Goal: Task Accomplishment & Management: Manage account settings

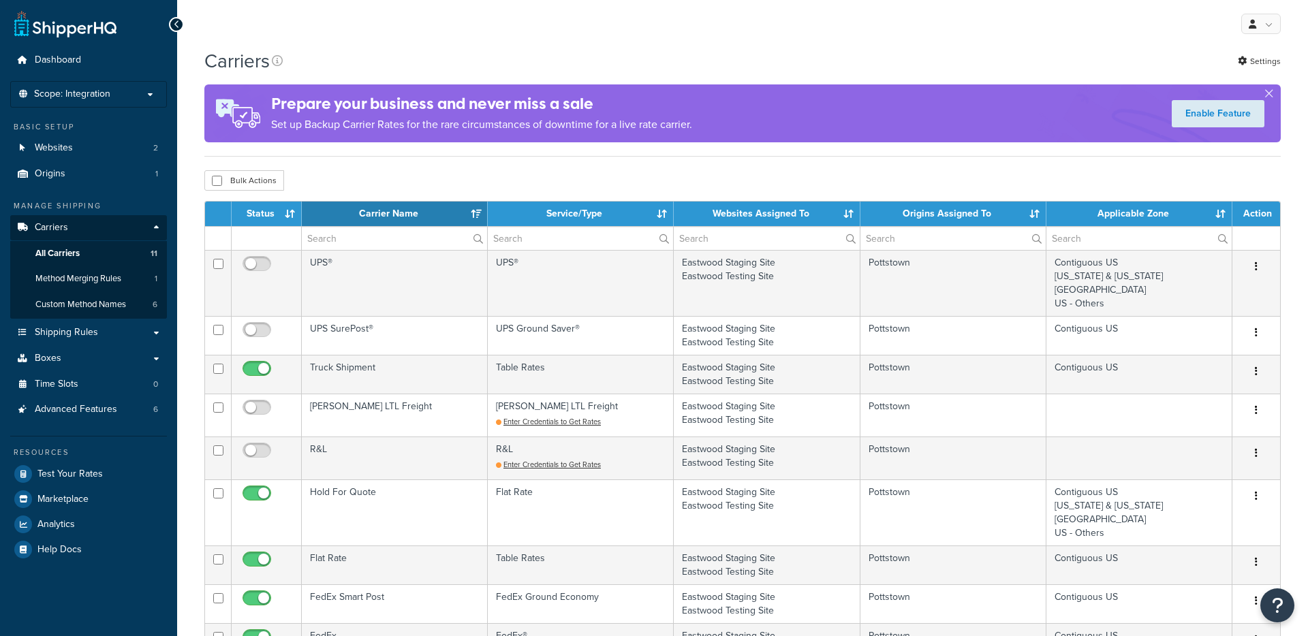
select select "15"
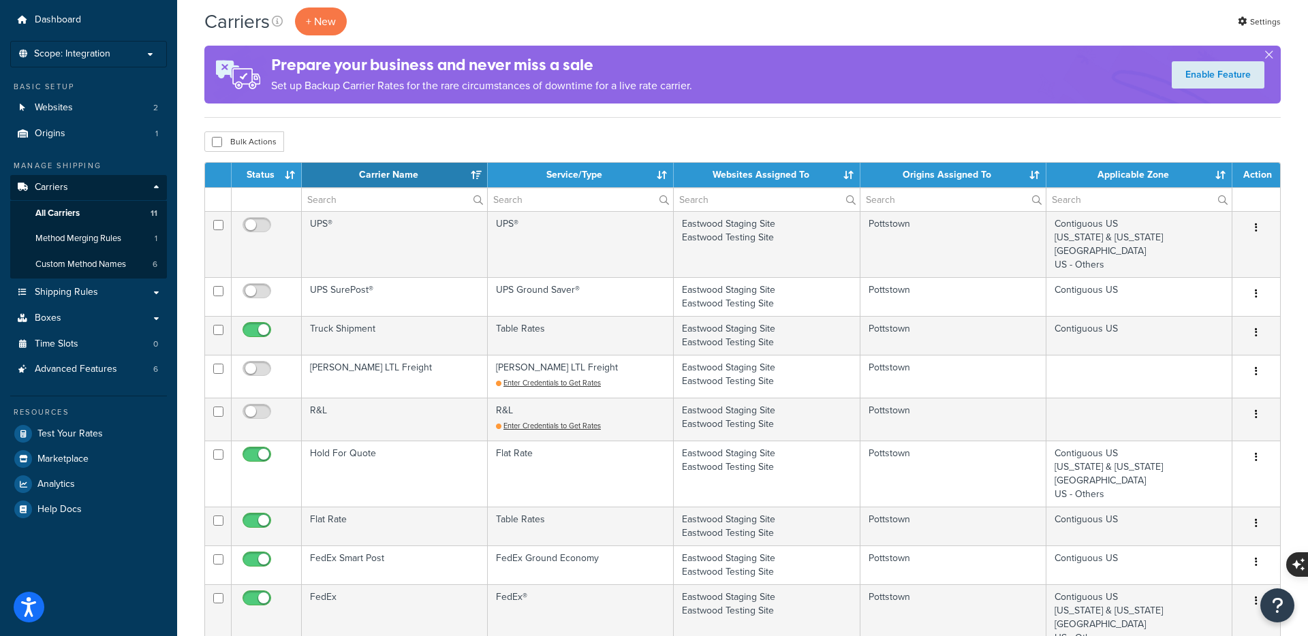
scroll to position [38, 0]
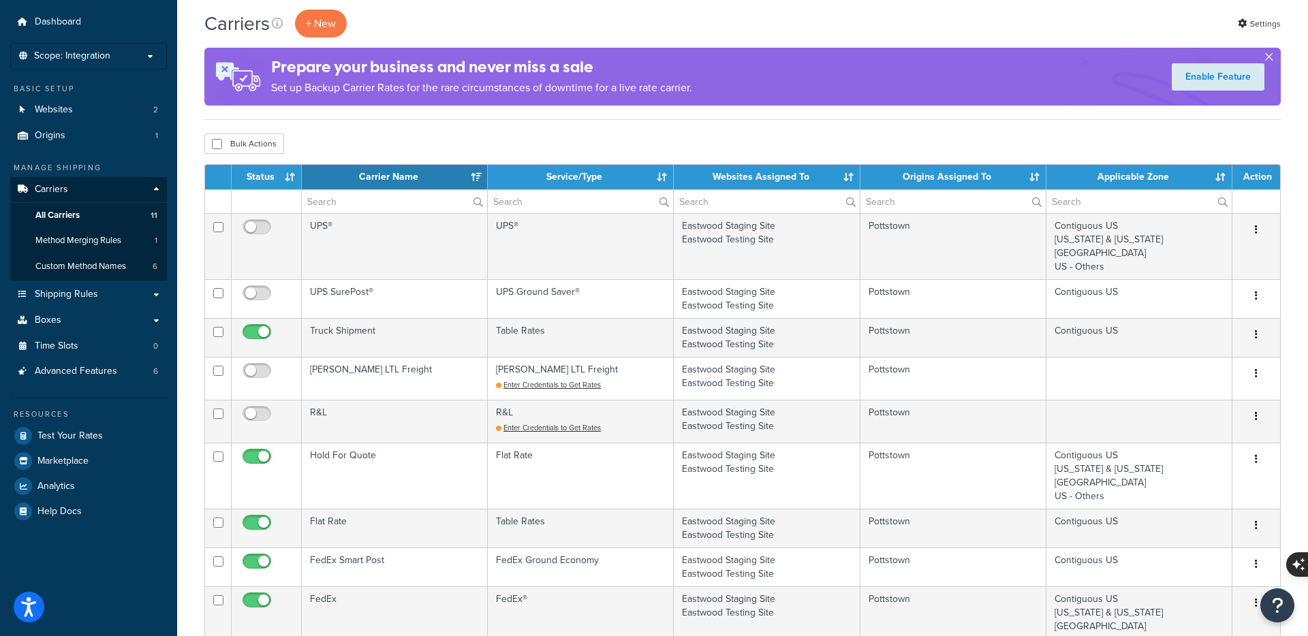
click at [1269, 58] on button "button" at bounding box center [1268, 59] width 3 height 3
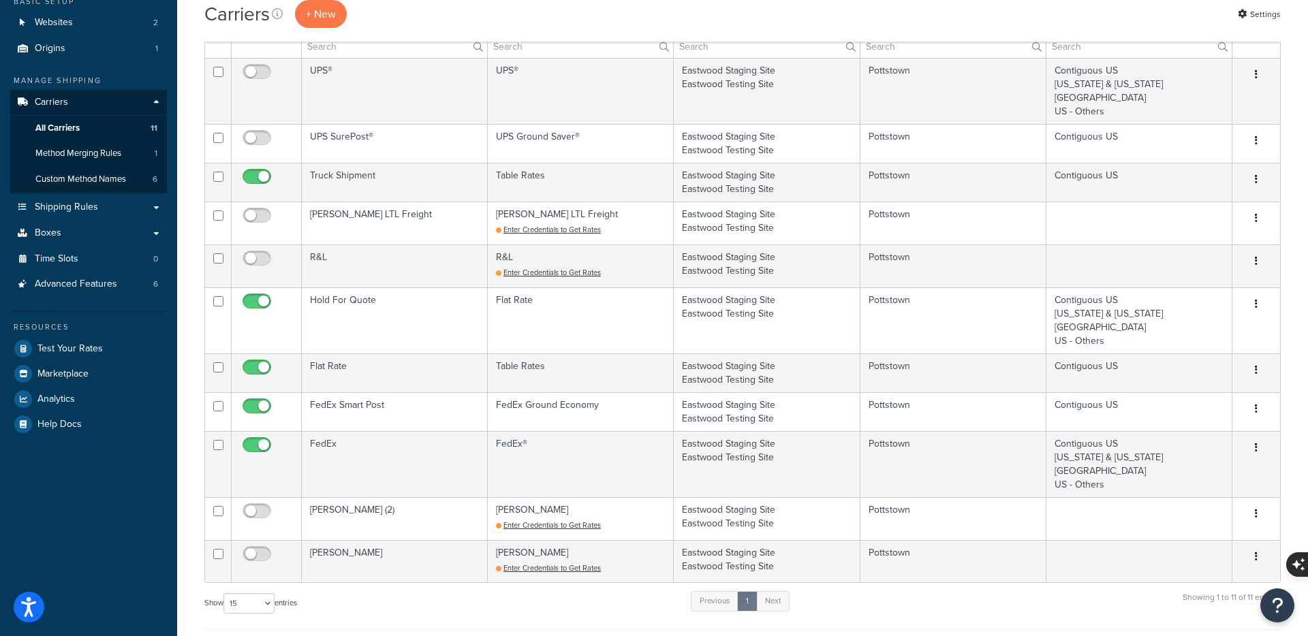
scroll to position [106, 0]
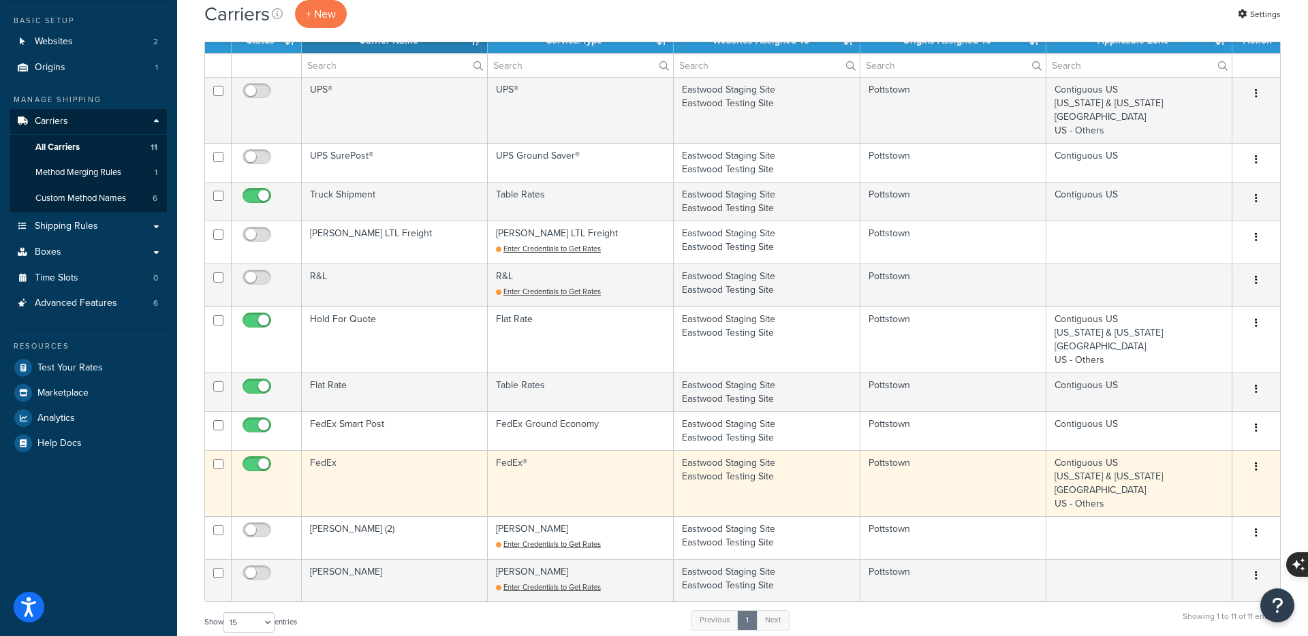
click at [560, 474] on td "FedEx®" at bounding box center [581, 483] width 186 height 66
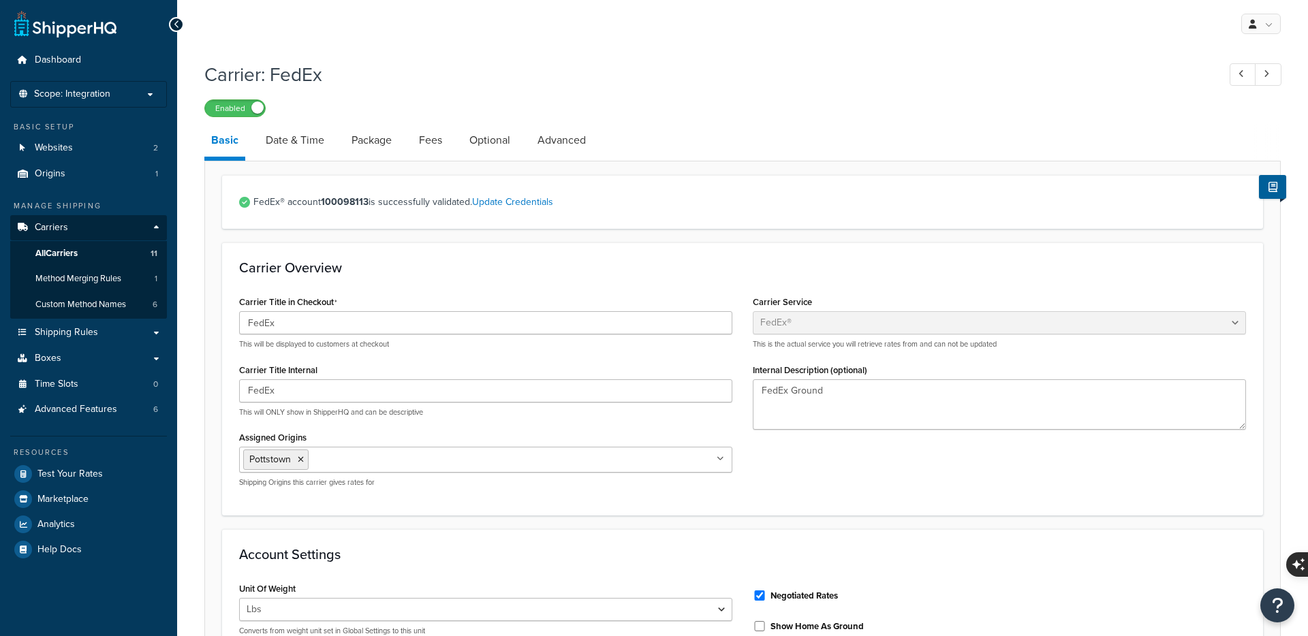
select select "fedEx"
select select "REGULAR_PICKUP"
select select "YOUR_PACKAGING"
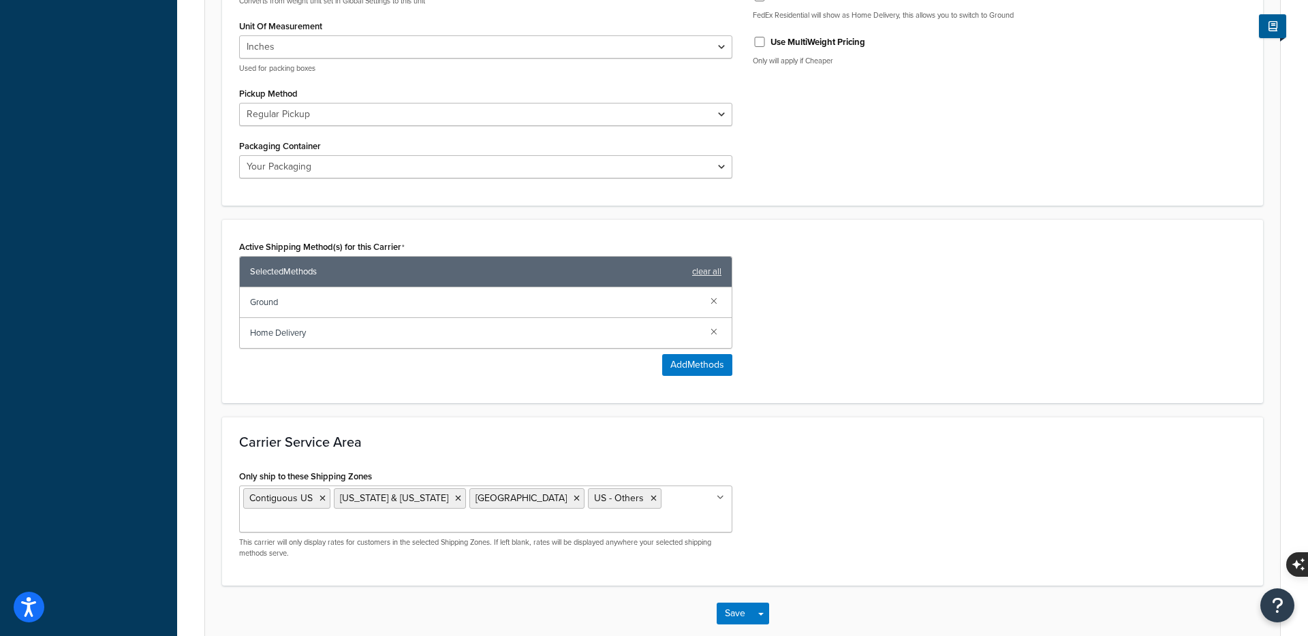
scroll to position [685, 0]
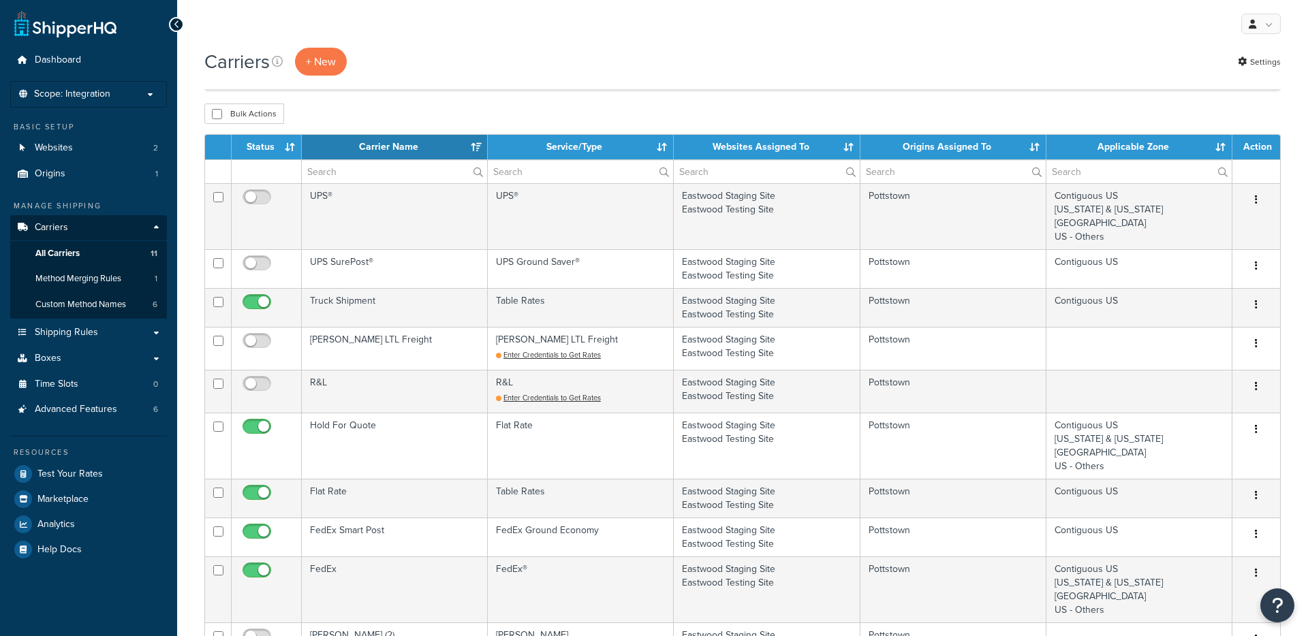
select select "15"
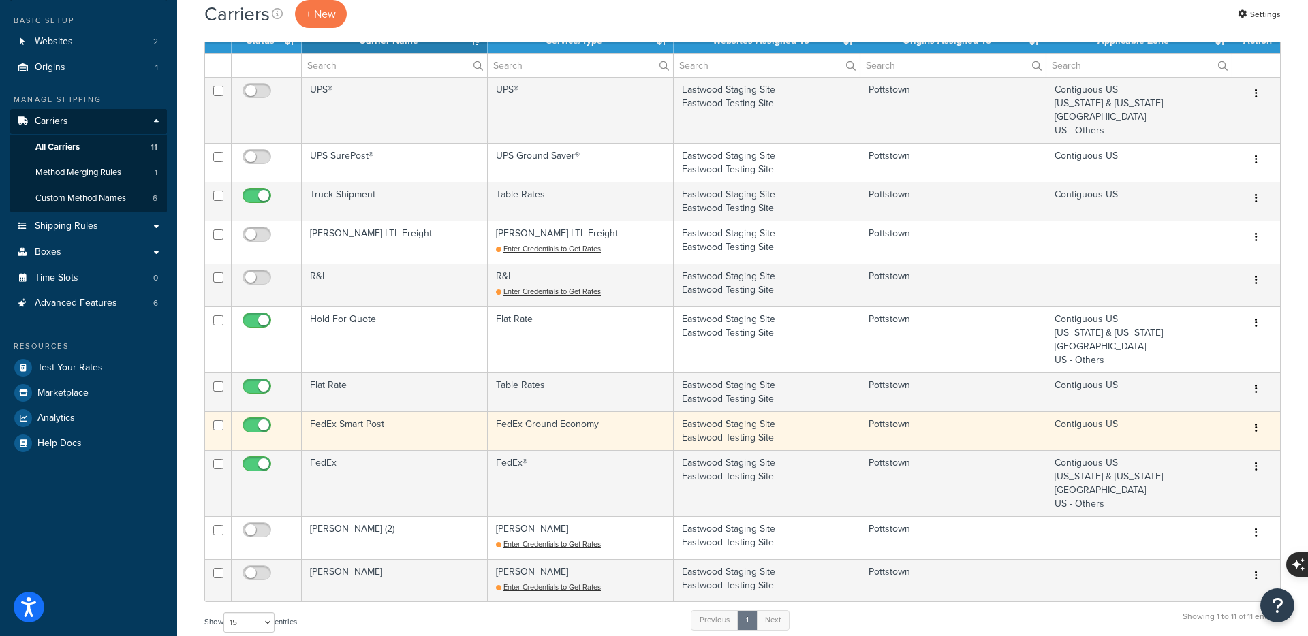
click at [499, 430] on td "FedEx Ground Economy" at bounding box center [581, 431] width 186 height 39
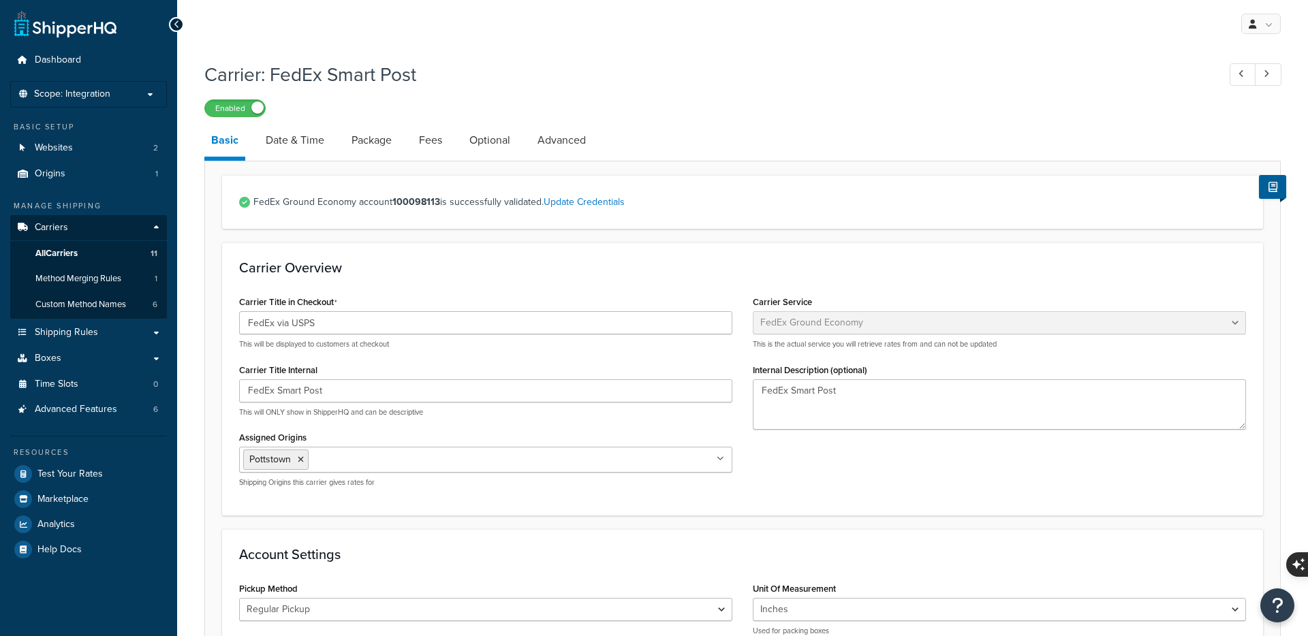
select select "smartPost"
select select "REGULAR_PICKUP"
select select "YOUR_PACKAGING"
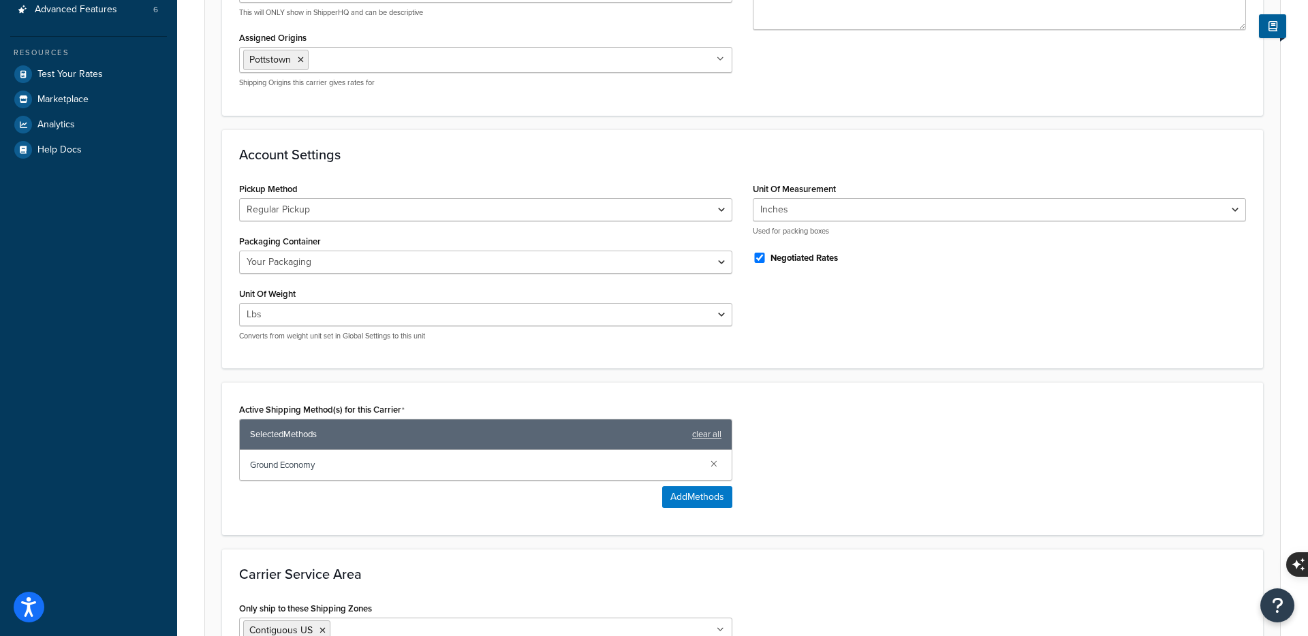
scroll to position [454, 0]
